Goal: Download file/media

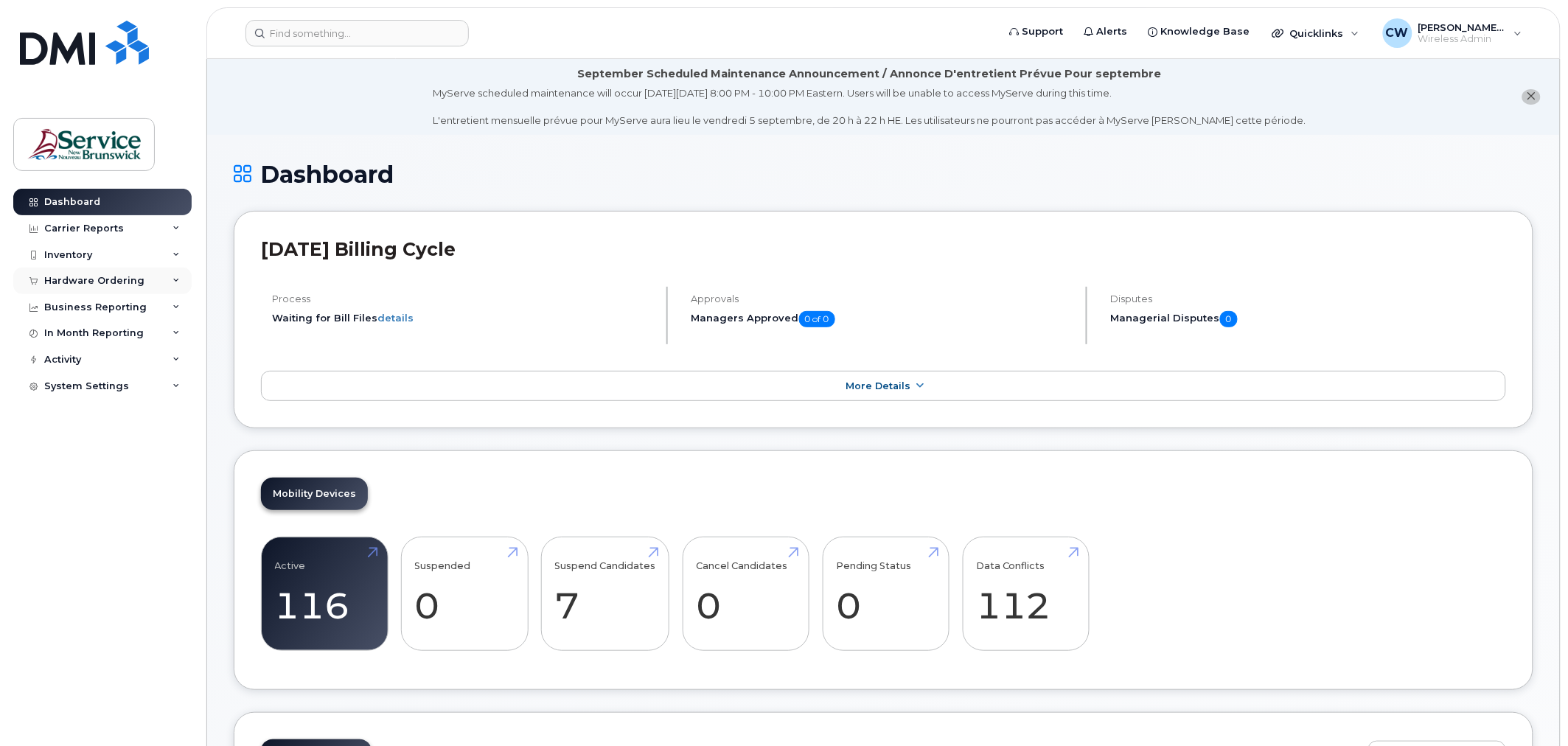
click at [116, 281] on div "Hardware Ordering" at bounding box center [94, 281] width 100 height 12
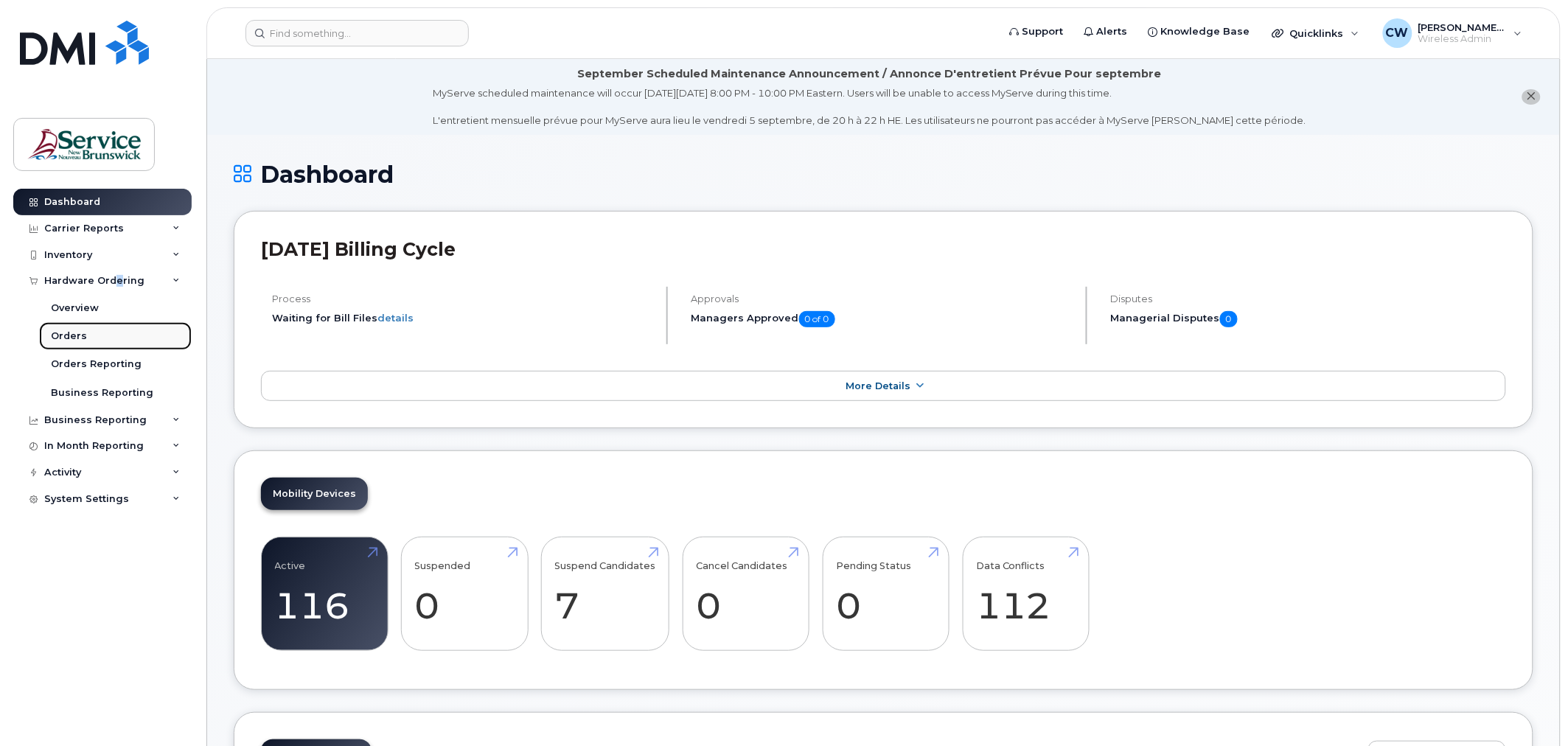
click at [66, 334] on div "Orders" at bounding box center [69, 336] width 36 height 13
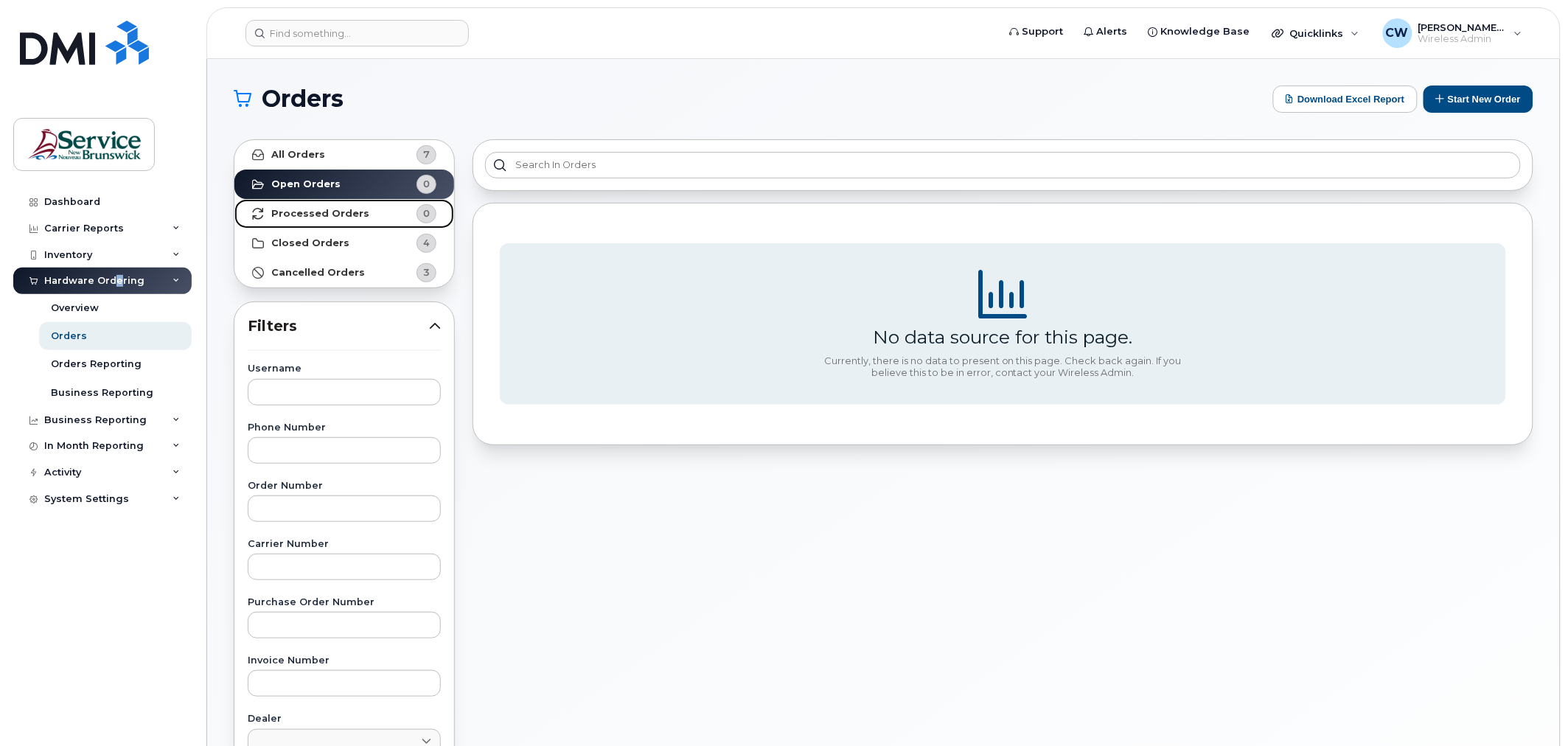
click at [349, 216] on strong "Processed Orders" at bounding box center [320, 214] width 98 height 12
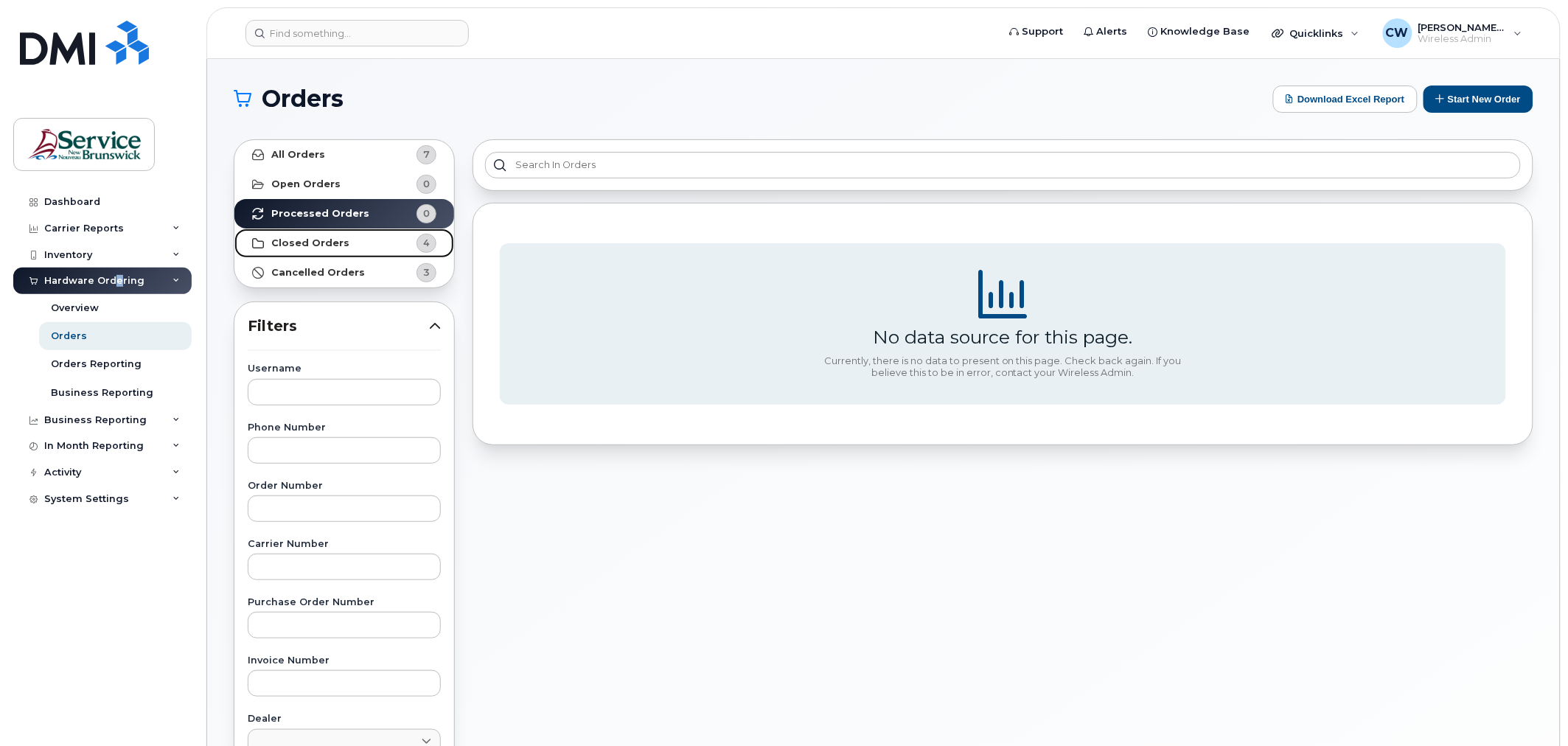
click at [330, 246] on strong "Closed Orders" at bounding box center [310, 243] width 79 height 12
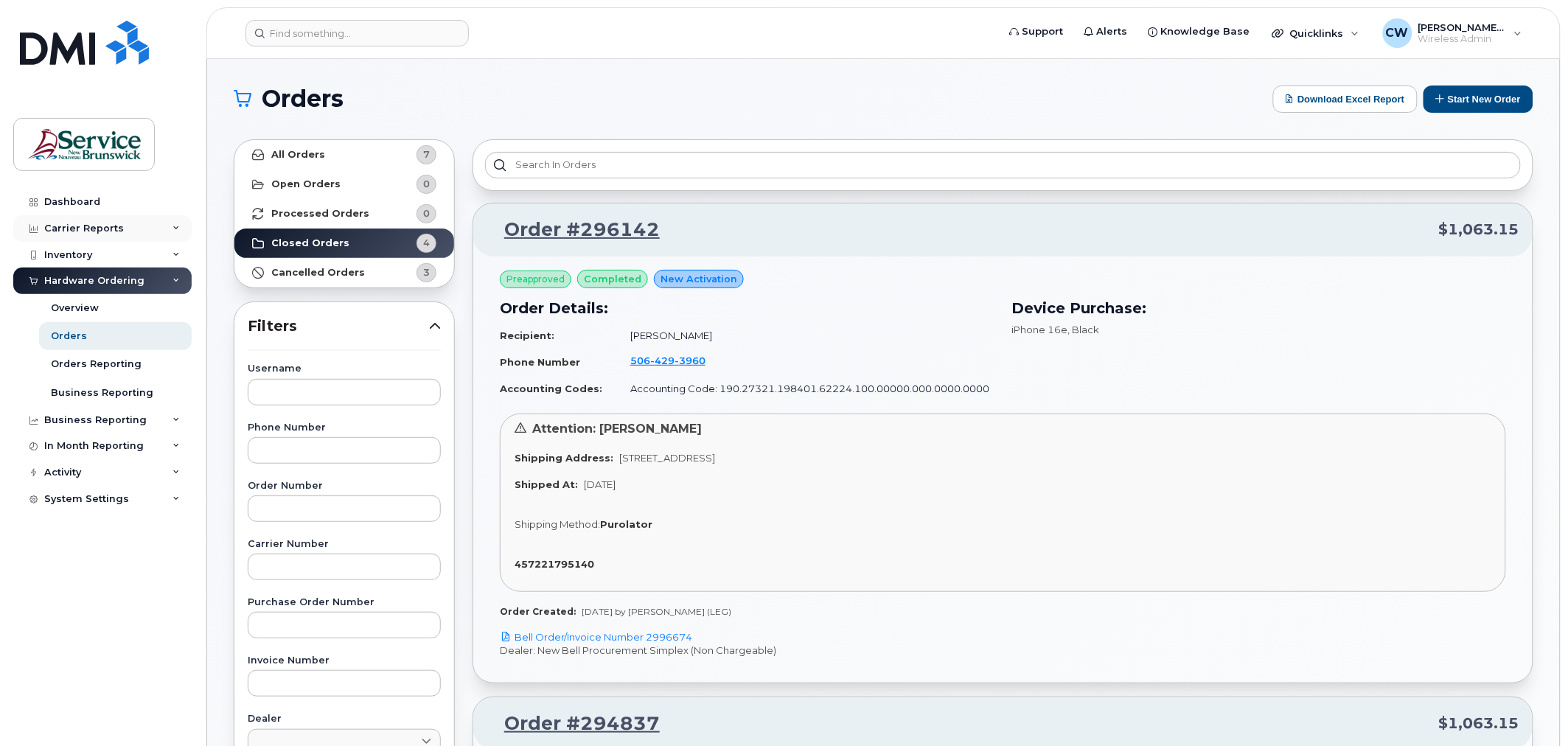
click at [87, 223] on div "Carrier Reports" at bounding box center [84, 228] width 79 height 12
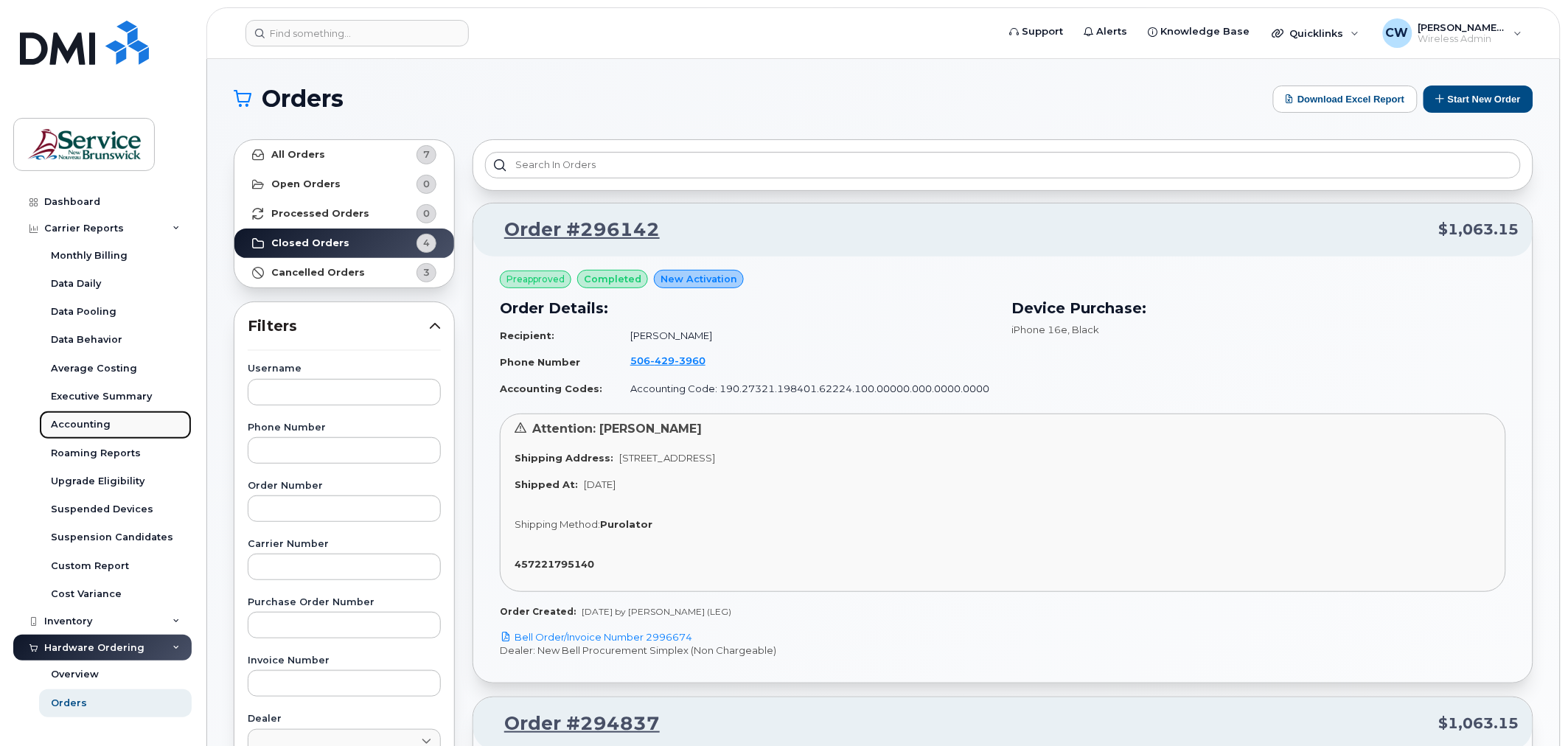
click at [86, 425] on div "Accounting" at bounding box center [81, 425] width 60 height 13
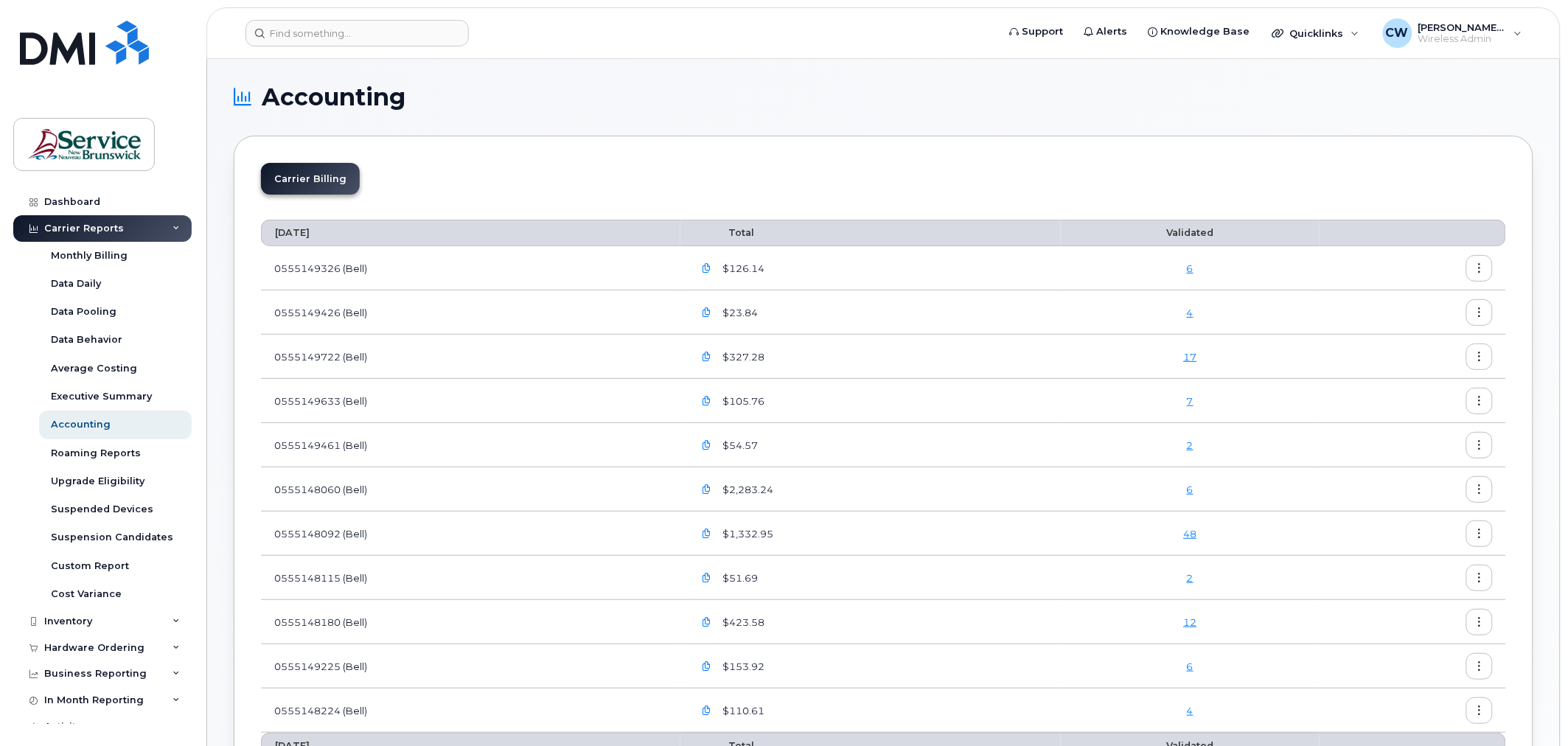
click at [416, 273] on td "0555149326 (Bell)" at bounding box center [471, 268] width 420 height 45
click at [412, 302] on td "0555149426 (Bell)" at bounding box center [471, 312] width 420 height 45
click at [406, 359] on td "0555149722 (Bell)" at bounding box center [471, 357] width 420 height 45
click at [356, 403] on td "0555149633 (Bell)" at bounding box center [471, 401] width 420 height 45
click at [346, 440] on td "0555149461 (Bell)" at bounding box center [471, 445] width 420 height 45
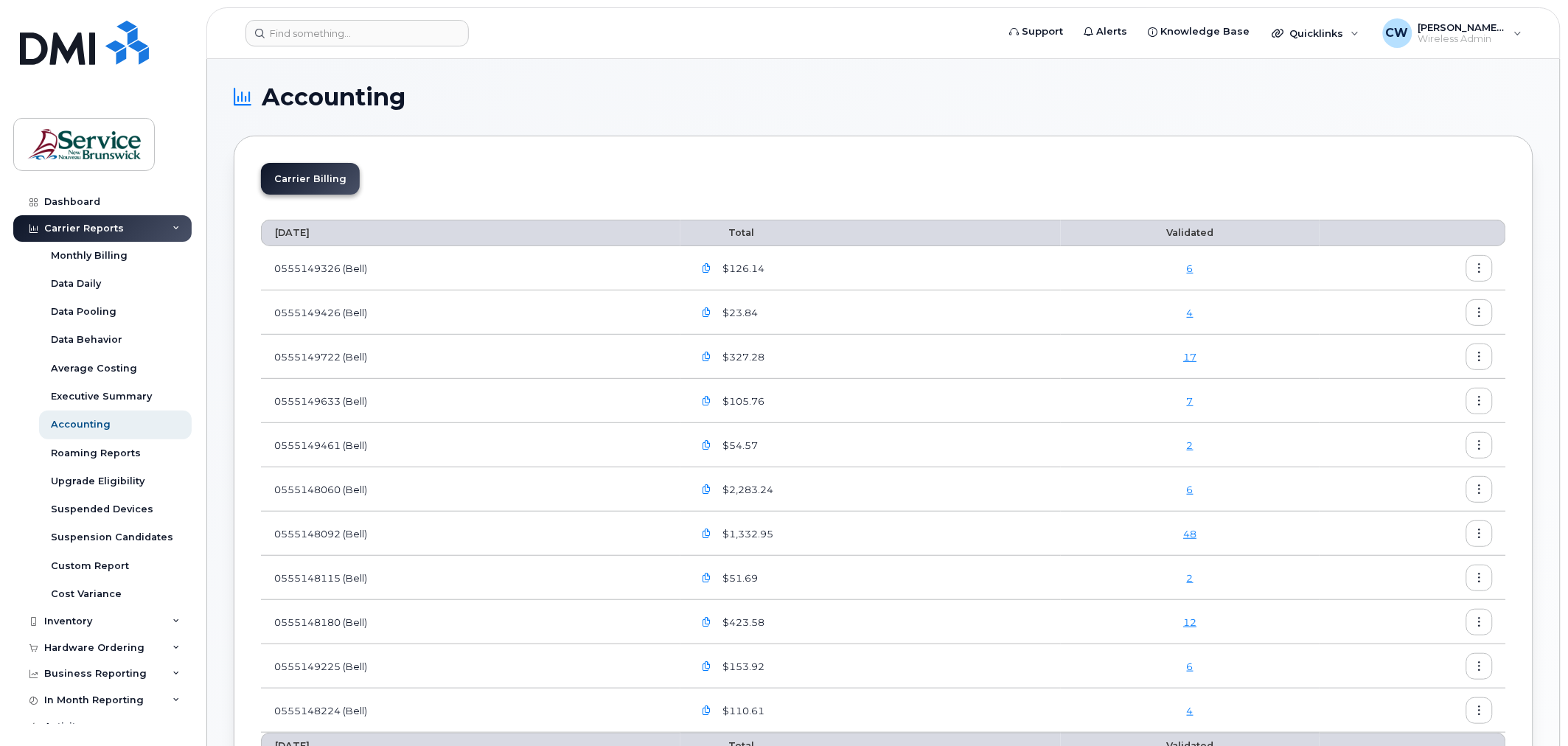
click at [340, 483] on td "0555148060 (Bell)" at bounding box center [471, 489] width 420 height 45
click at [326, 535] on td "0555148092 (Bell)" at bounding box center [471, 534] width 420 height 45
click at [323, 577] on td "0555148115 (Bell)" at bounding box center [471, 578] width 420 height 45
click at [319, 617] on td "0555148180 (Bell)" at bounding box center [471, 622] width 420 height 45
click at [313, 665] on td "0555149225 (Bell)" at bounding box center [471, 667] width 420 height 45
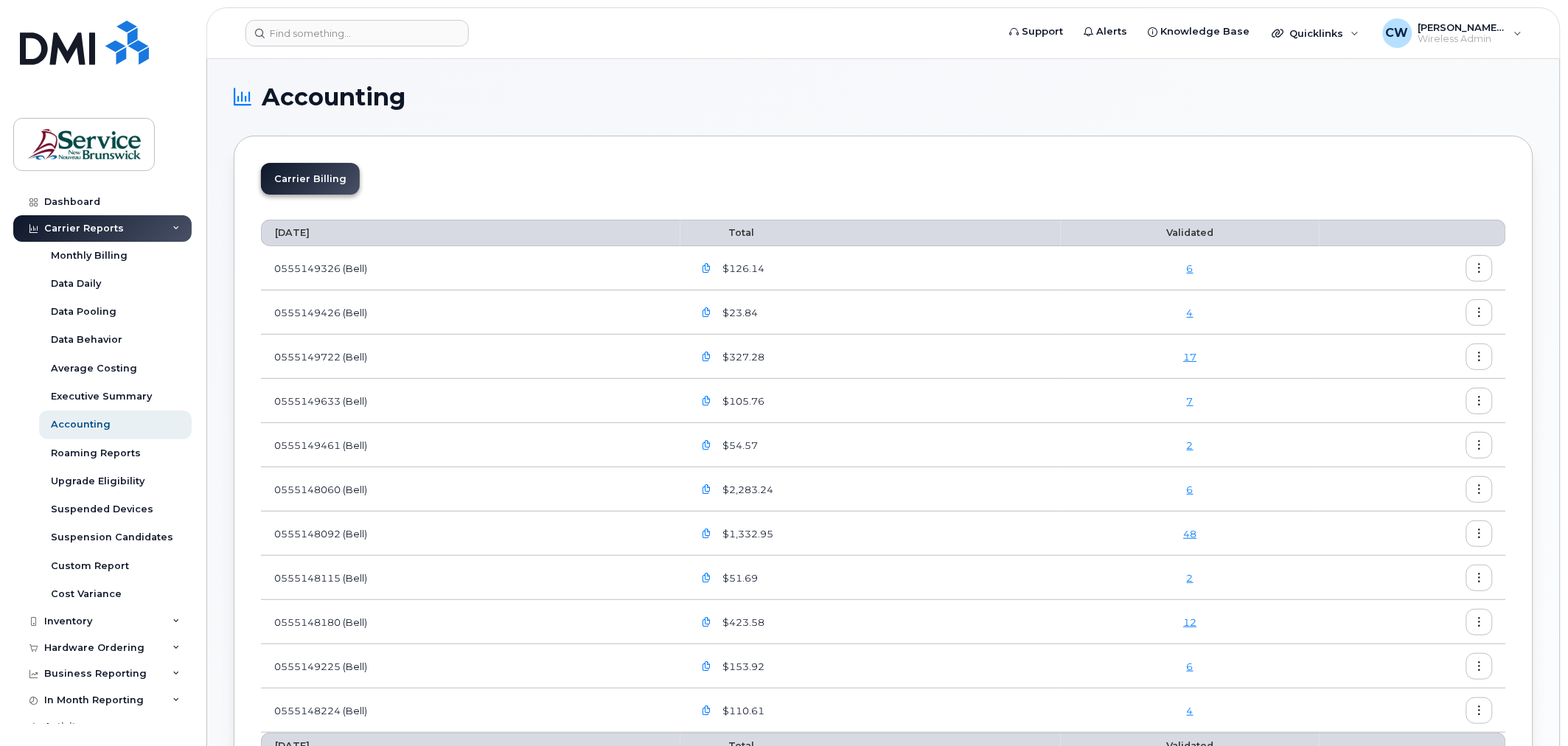
click at [317, 710] on td "0555148224 (Bell)" at bounding box center [471, 710] width 420 height 45
click at [712, 268] on icon "button" at bounding box center [707, 268] width 10 height 10
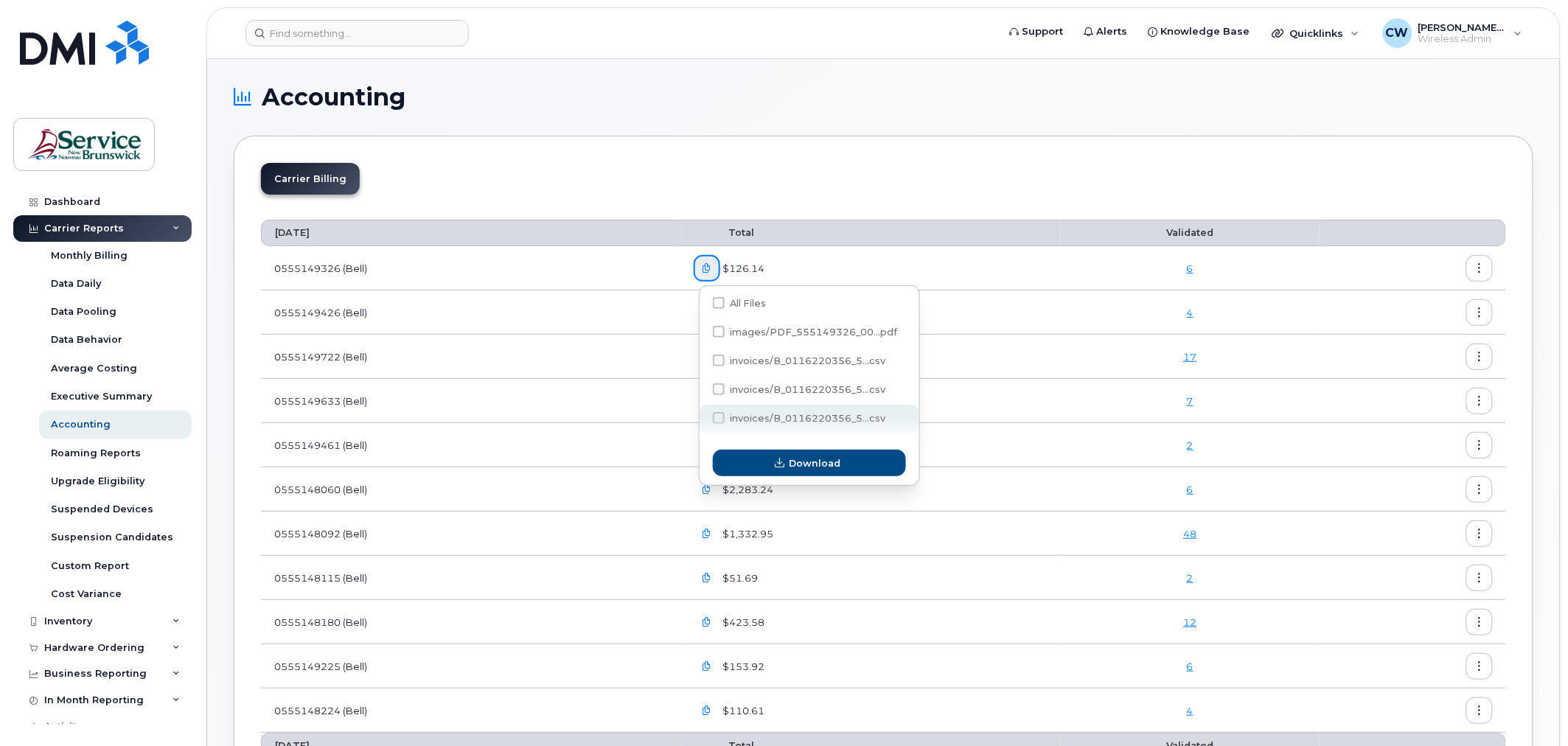
click at [720, 421] on span at bounding box center [718, 418] width 12 height 12
click at [703, 421] on input "invoices/B_0116220356_5...csv" at bounding box center [698, 418] width 7 height 7
checkbox input "true"
click at [806, 460] on span "Download" at bounding box center [814, 463] width 51 height 14
